Goal: Information Seeking & Learning: Learn about a topic

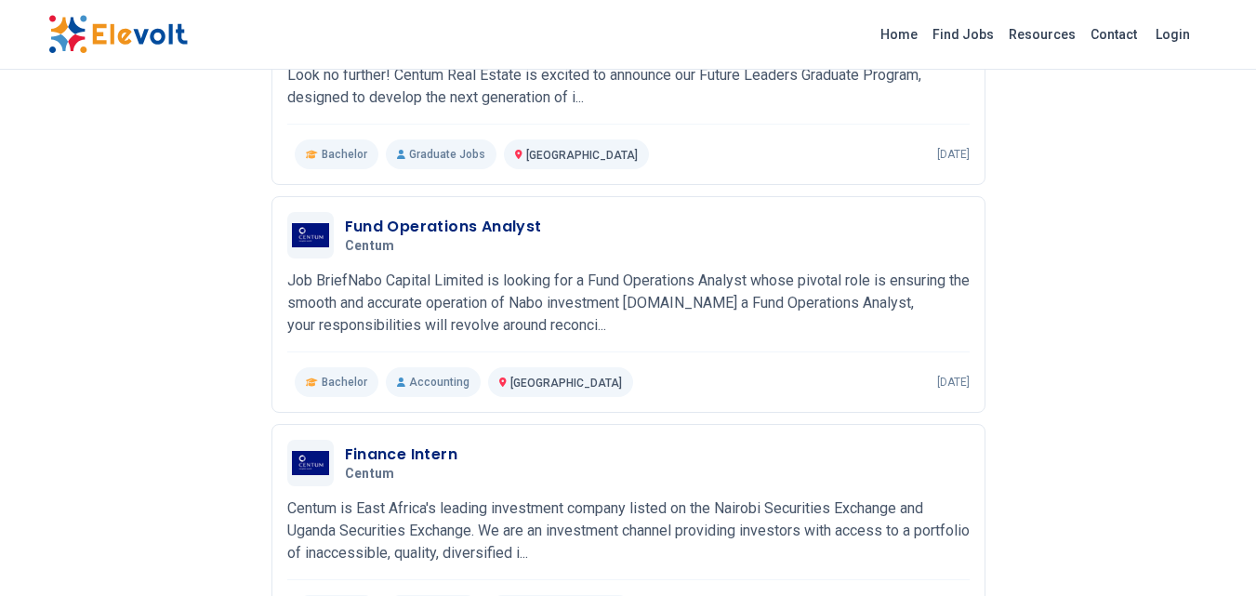
scroll to position [351, 0]
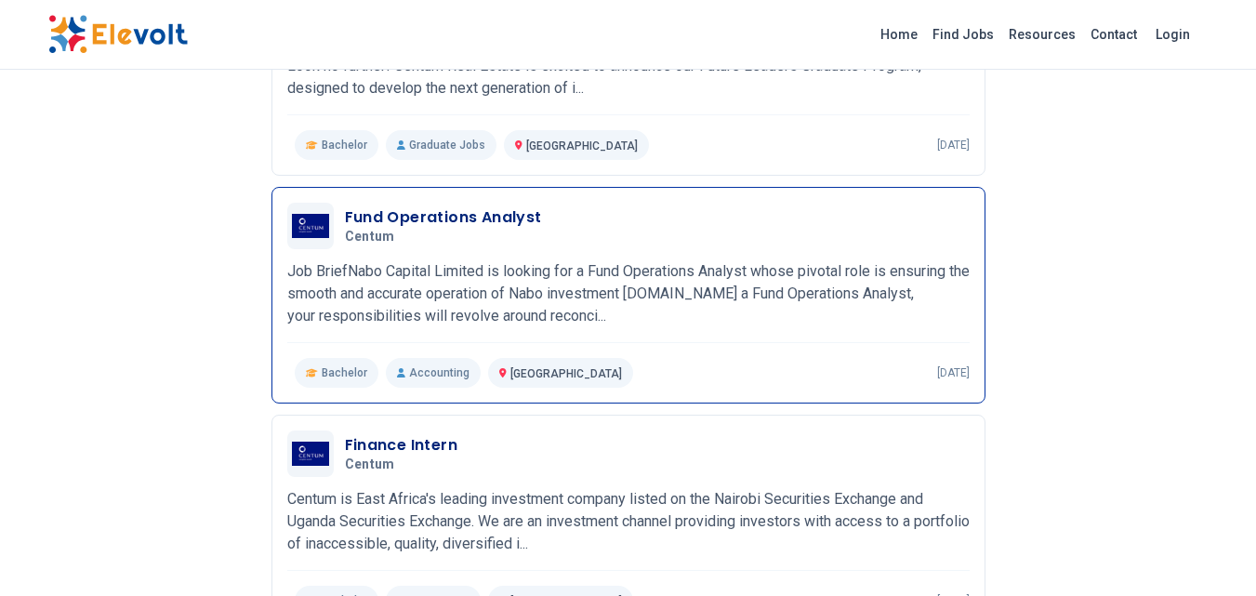
click at [474, 240] on h5 "Centum" at bounding box center [440, 237] width 190 height 17
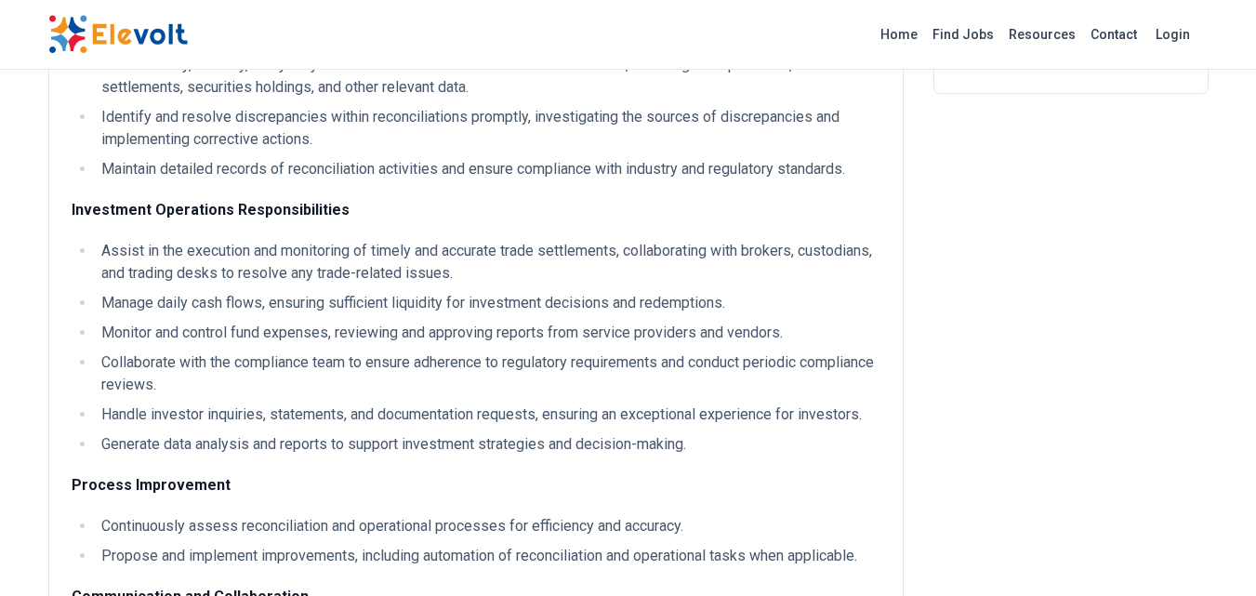
scroll to position [434, 0]
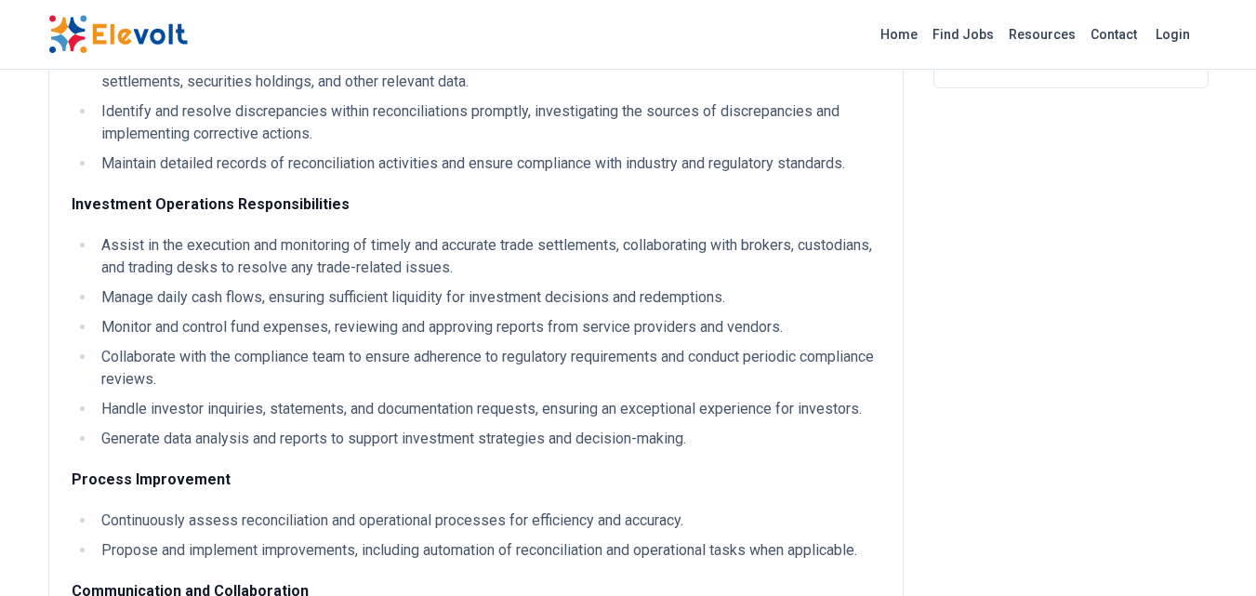
click at [794, 208] on p "Investment Operations Responsibilities" at bounding box center [476, 204] width 809 height 22
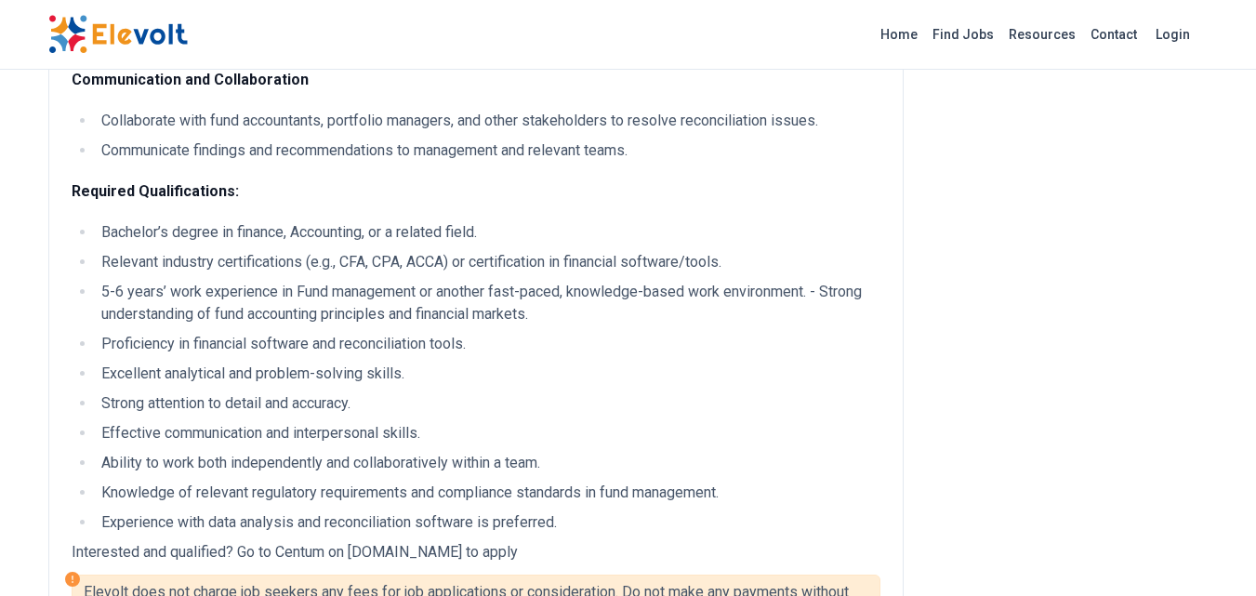
scroll to position [951, 0]
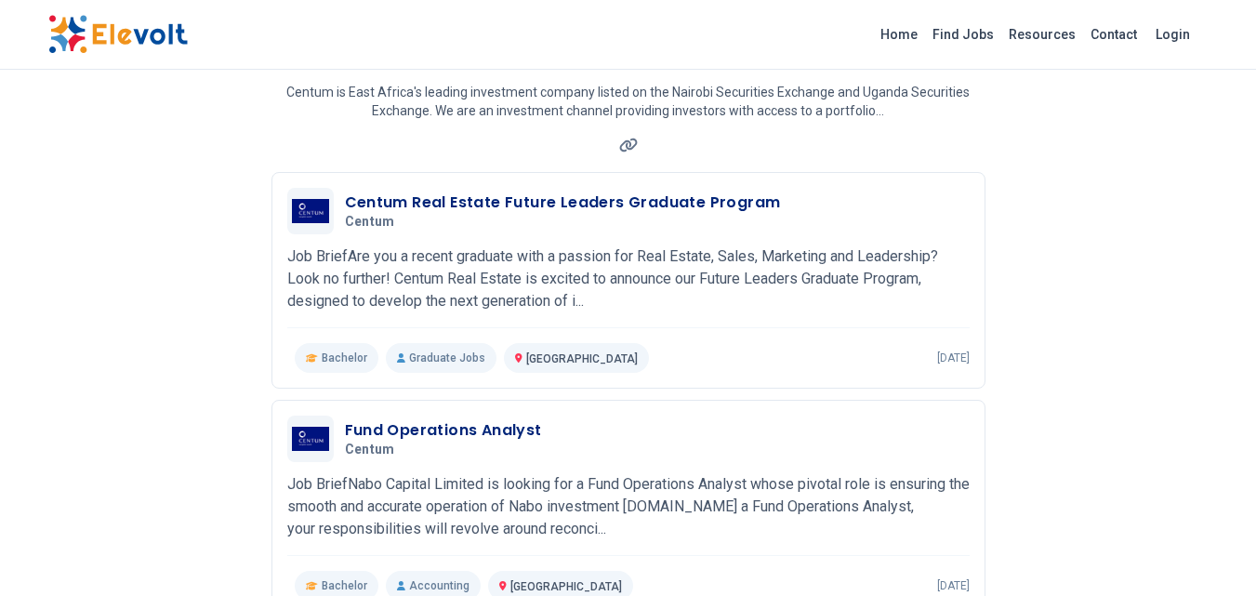
scroll to position [79, 0]
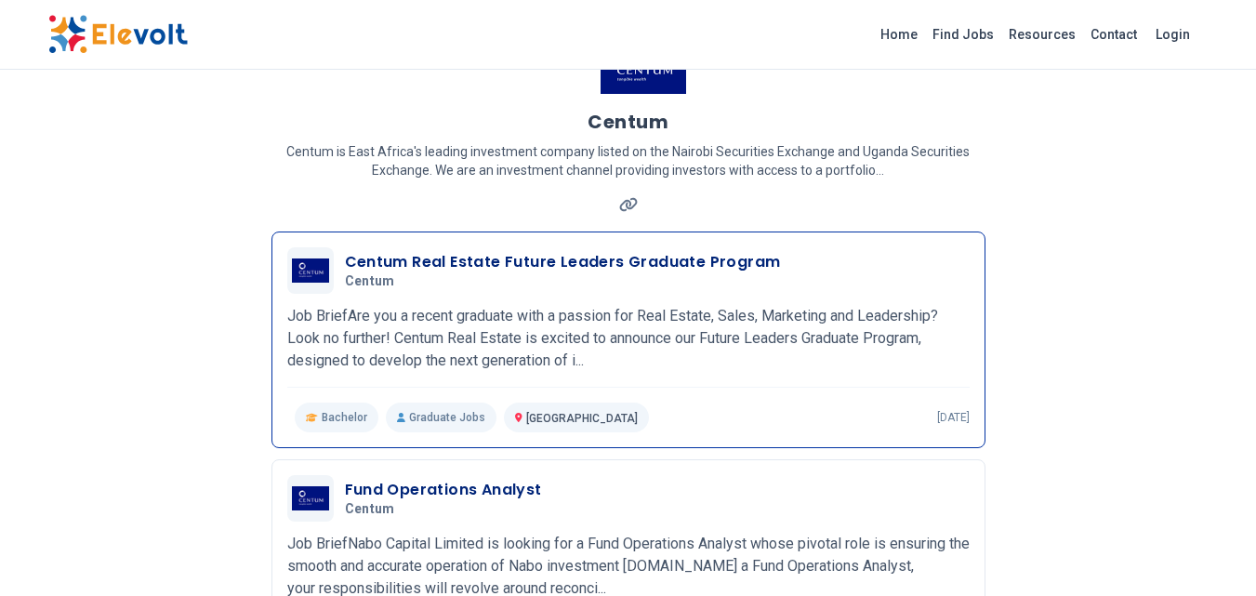
click at [647, 257] on h3 "Centum Real Estate Future Leaders Graduate Program" at bounding box center [563, 262] width 436 height 22
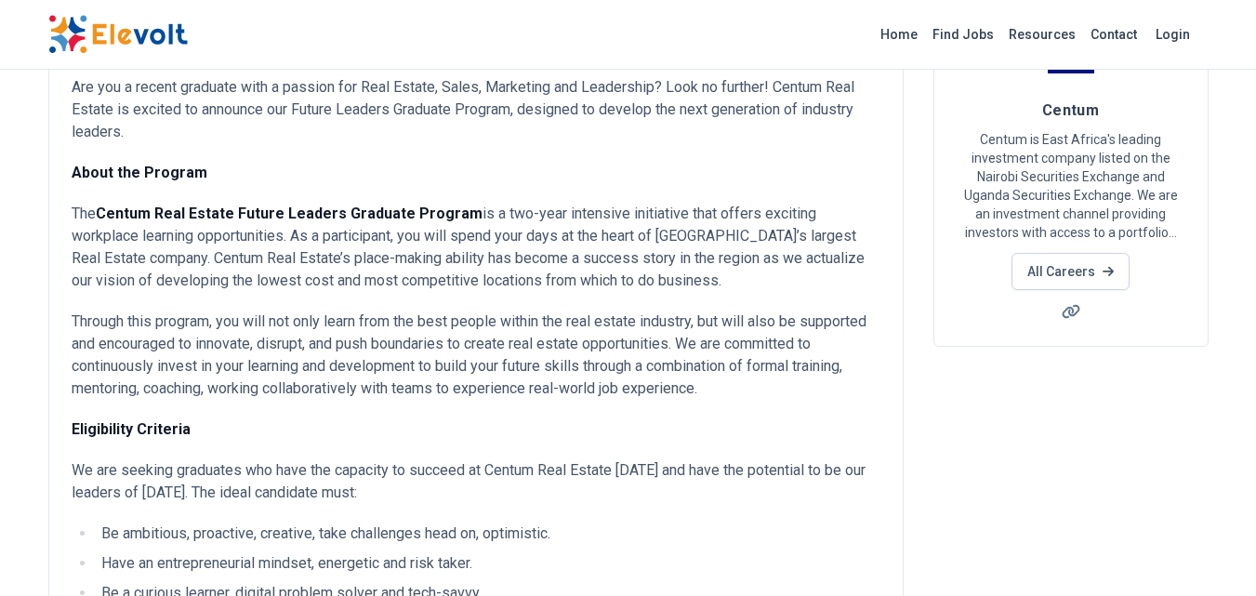
scroll to position [164, 0]
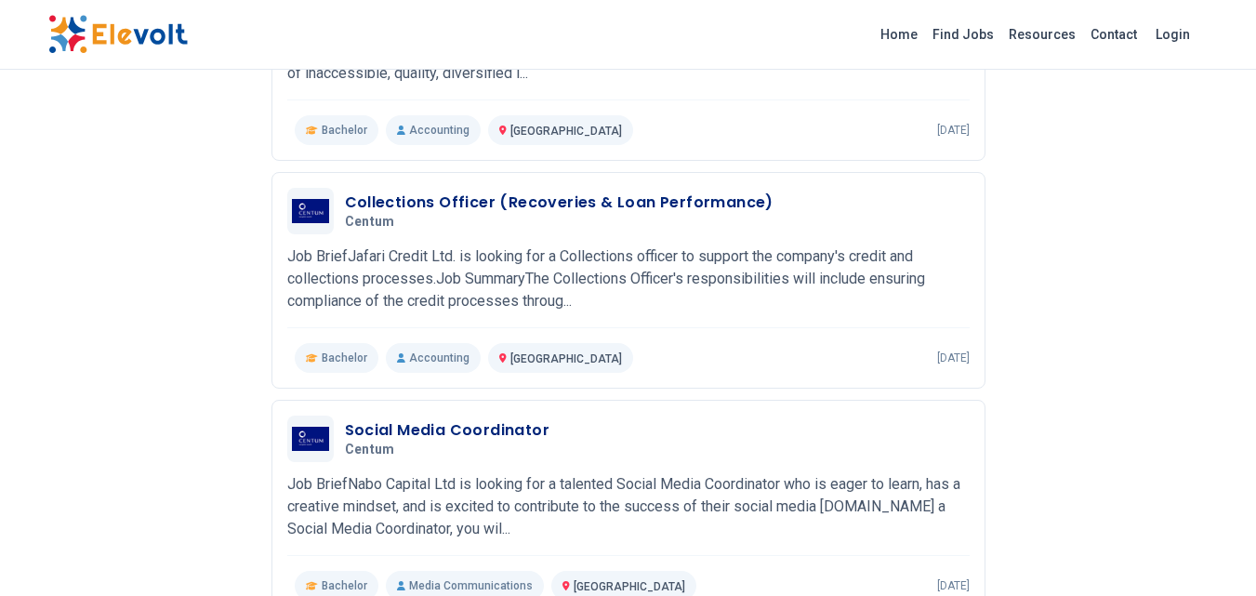
scroll to position [836, 0]
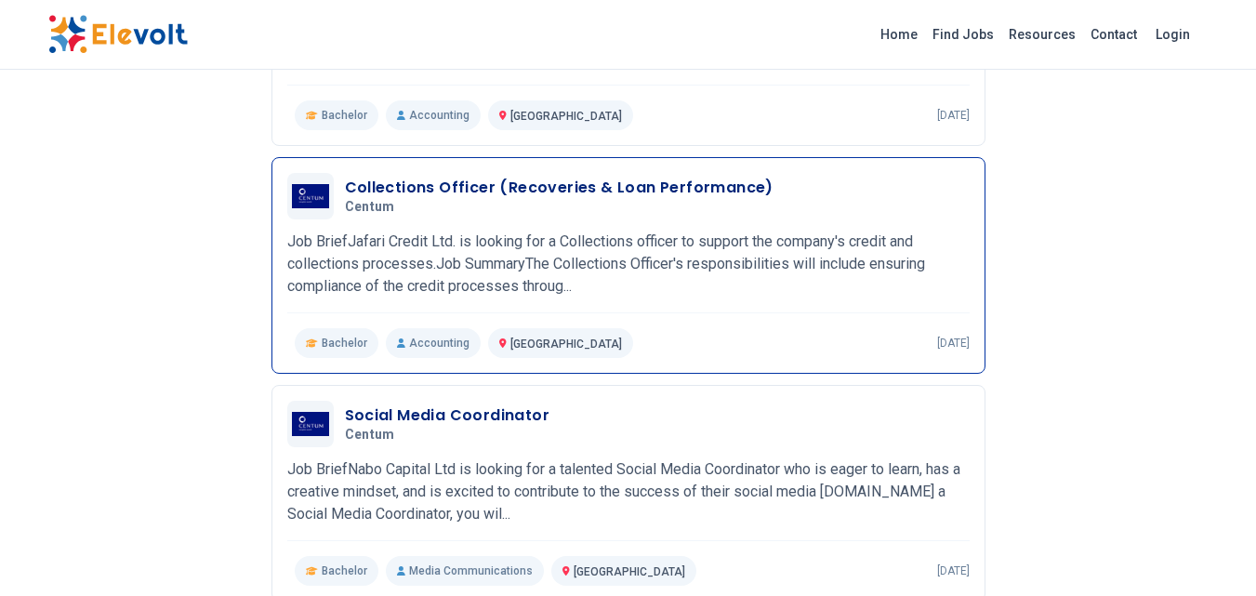
click at [518, 187] on h3 "Collections Officer (Recoveries & Loan Performance)" at bounding box center [559, 188] width 428 height 22
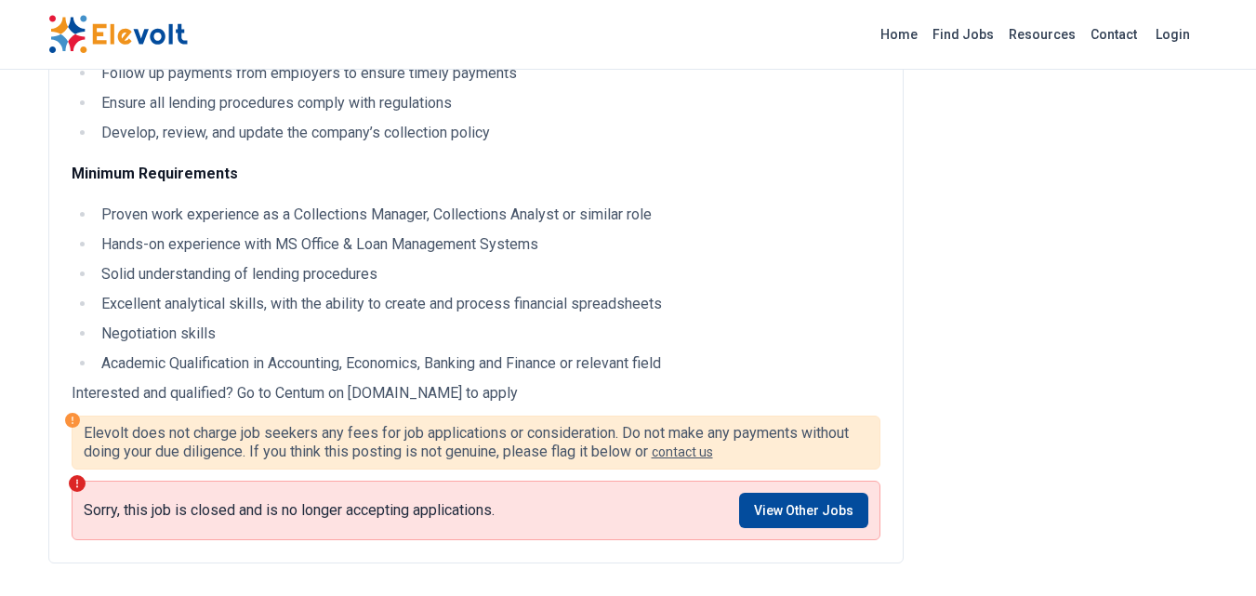
scroll to position [783, 0]
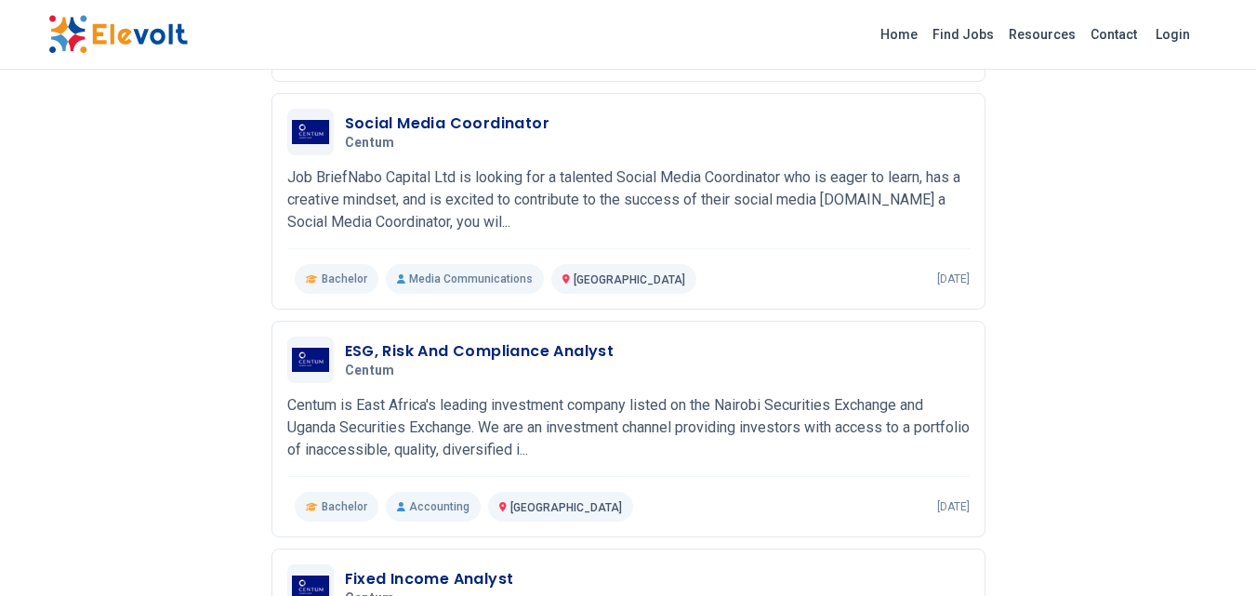
scroll to position [1153, 0]
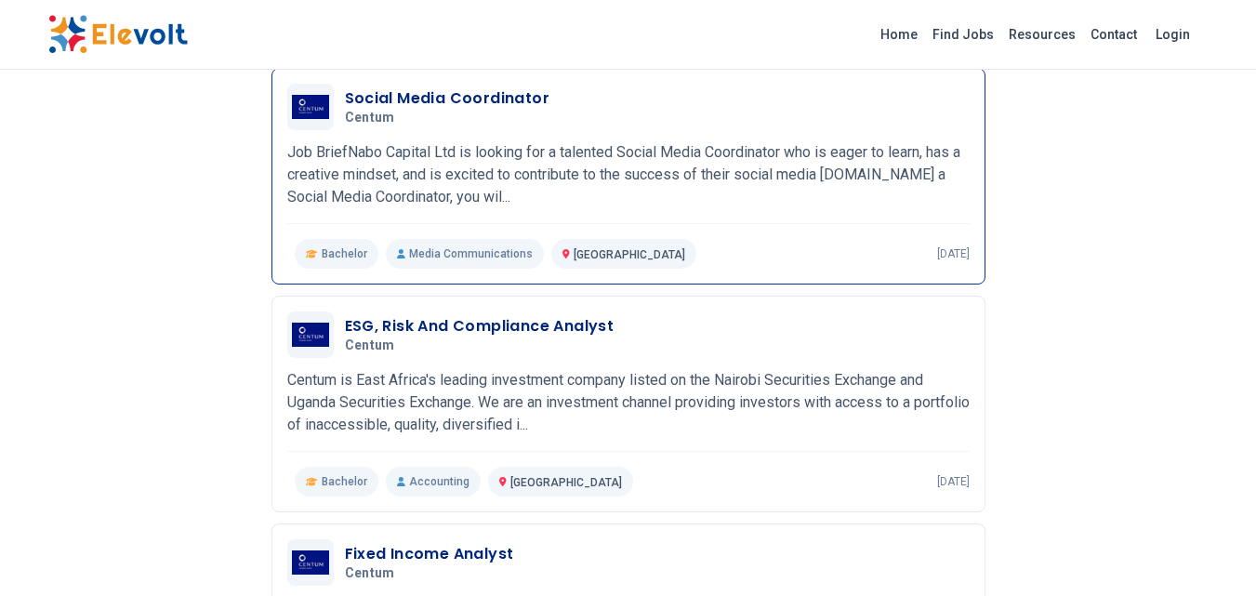
click at [391, 126] on div "Social Media Coordinator Centum [DATE] [DATE]" at bounding box center [628, 107] width 682 height 46
